Goal: Task Accomplishment & Management: Manage account settings

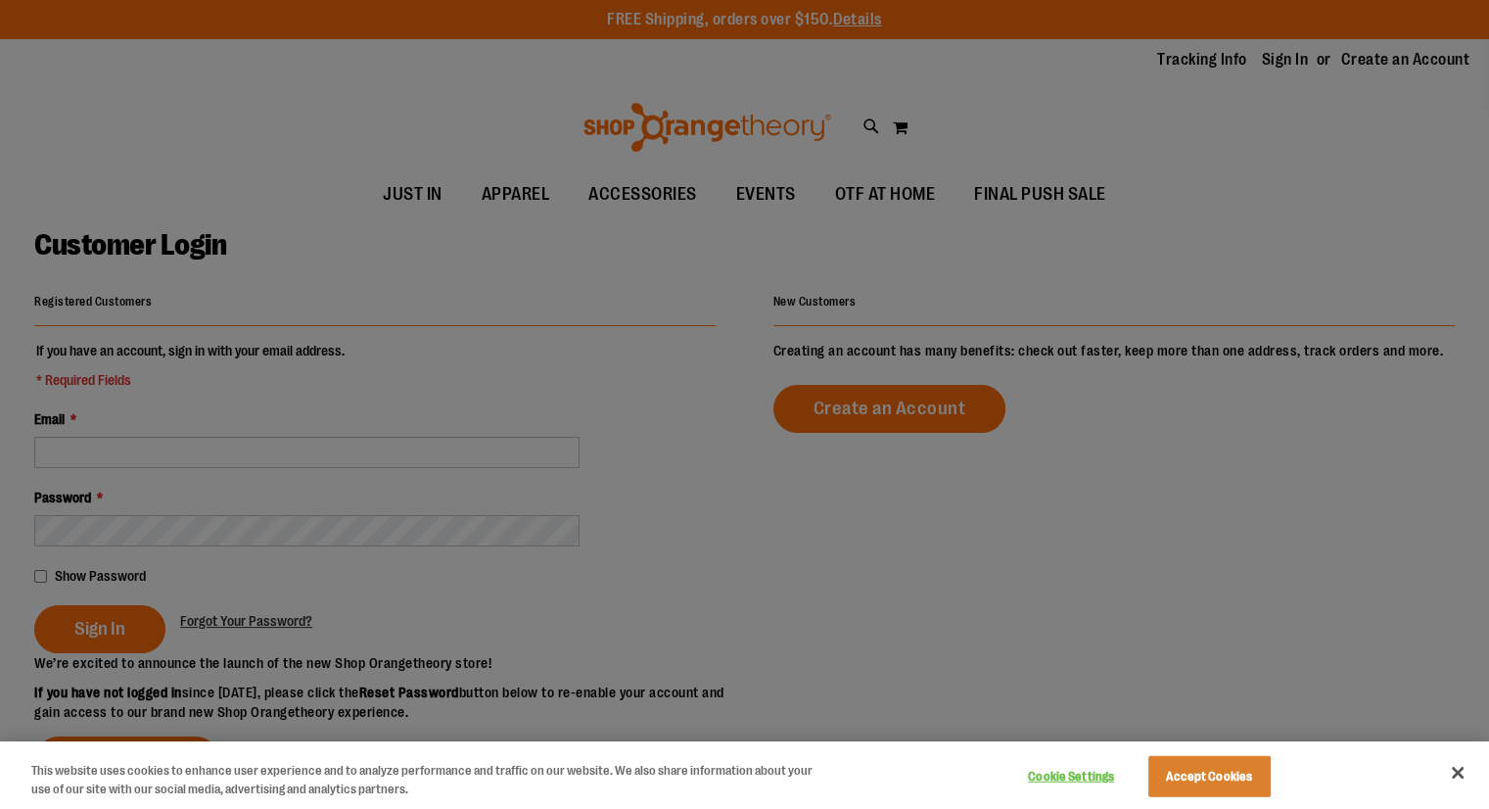
click at [929, 691] on div at bounding box center [744, 404] width 1489 height 809
click at [1190, 765] on button "Accept Cookies" at bounding box center [1209, 776] width 122 height 41
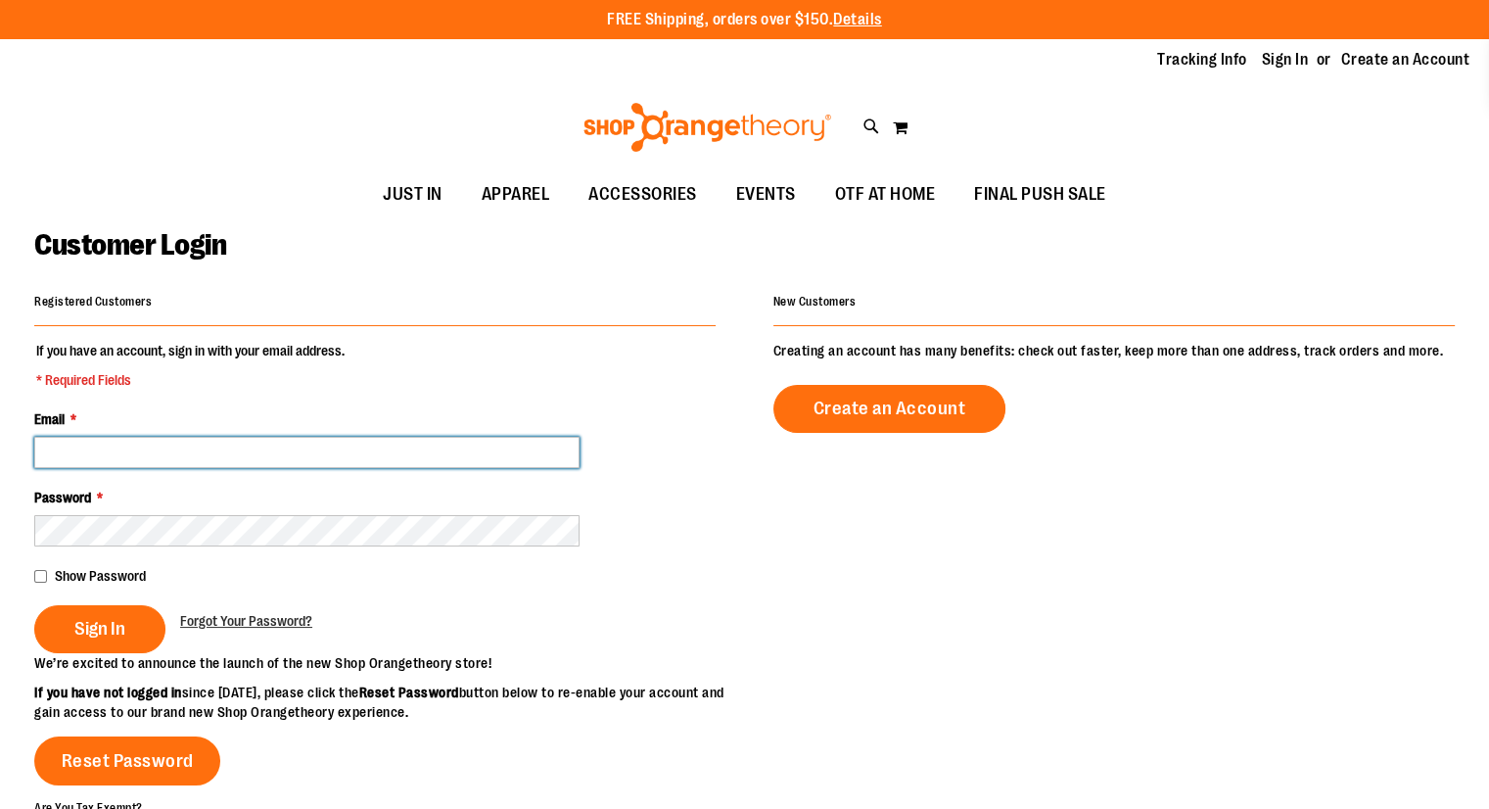
click at [394, 445] on input "Email *" at bounding box center [306, 452] width 545 height 31
type input "**********"
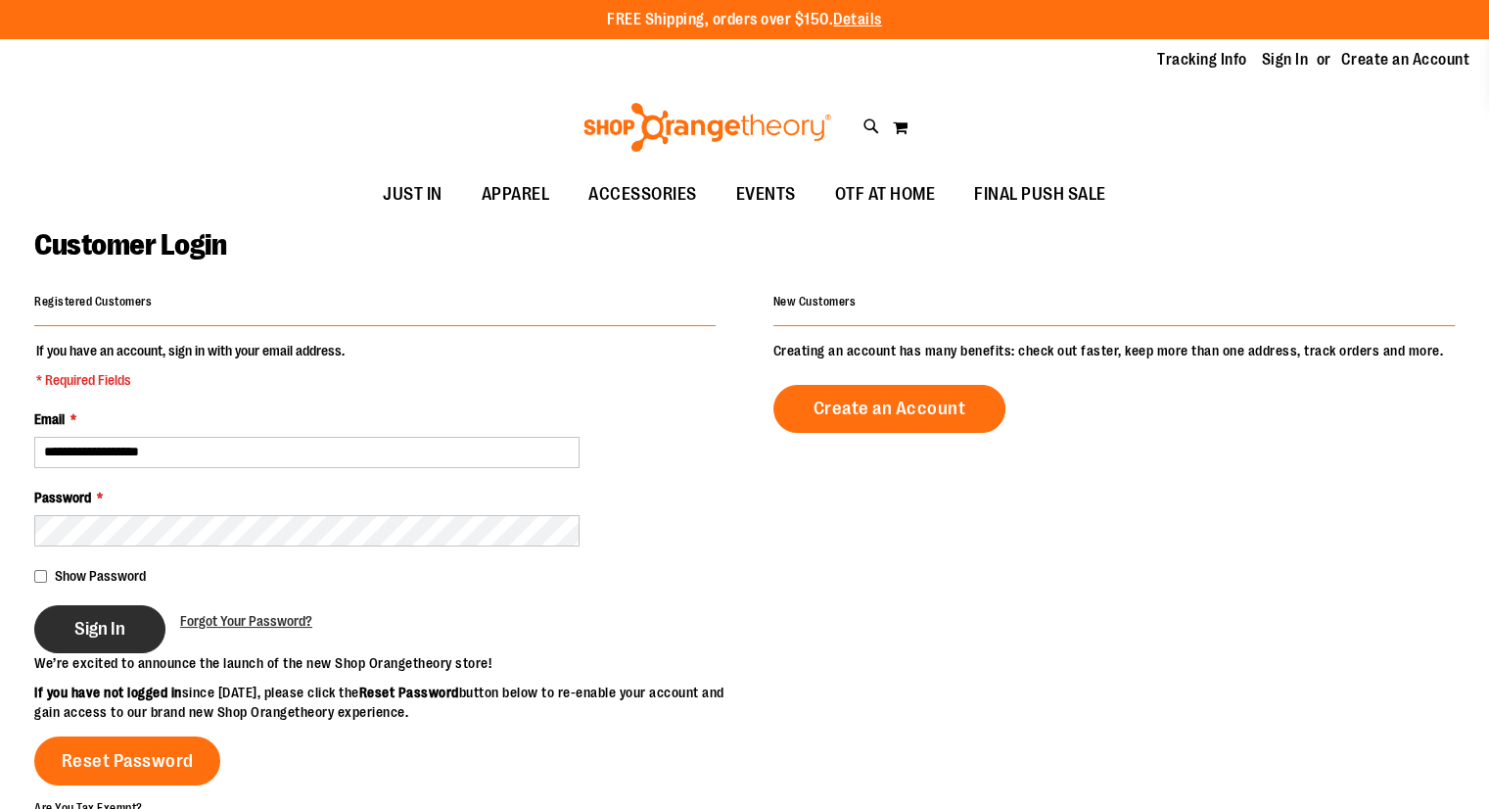
click at [123, 618] on span "Sign In" at bounding box center [99, 629] width 51 height 22
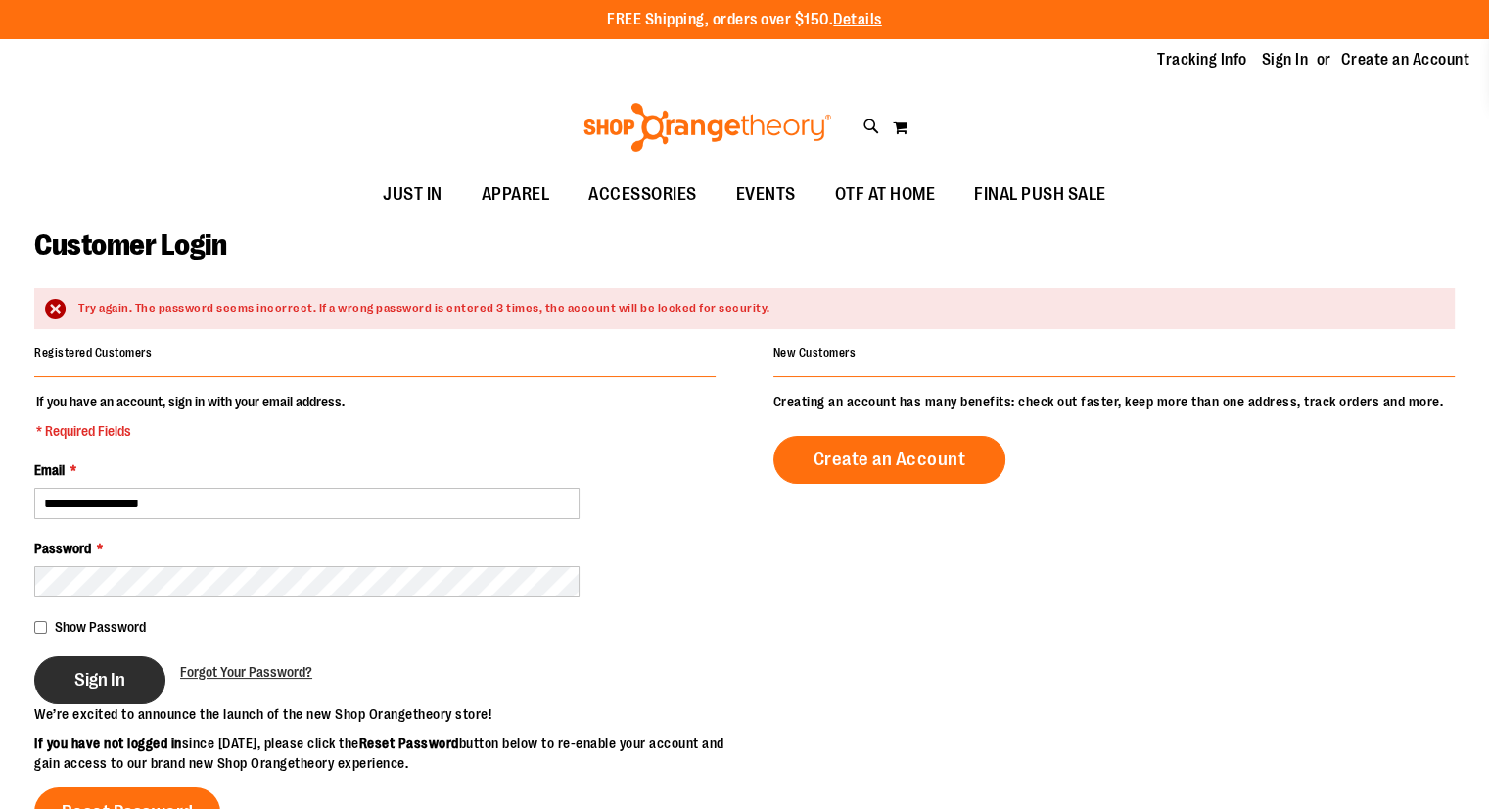
click at [102, 669] on span "Sign In" at bounding box center [99, 680] width 51 height 22
